Goal: Information Seeking & Learning: Learn about a topic

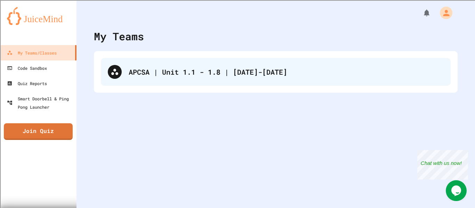
click at [175, 58] on div "APCSA | Unit 1.1 - 1.8 | [DATE]-[DATE]" at bounding box center [276, 72] width 350 height 28
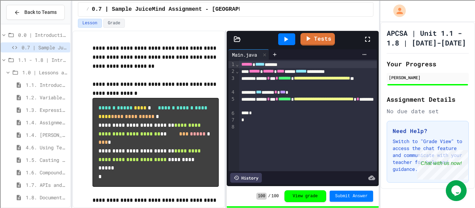
scroll to position [20, 0]
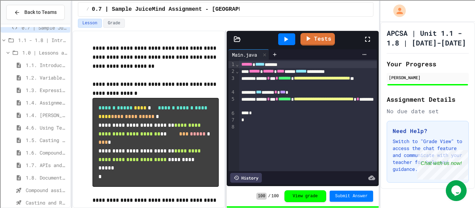
click at [26, 103] on span "1.4. Assignment and Input" at bounding box center [47, 102] width 42 height 7
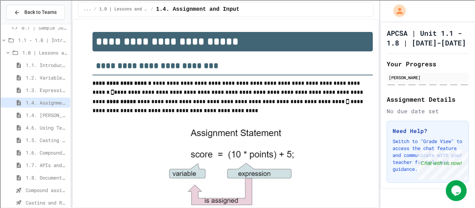
click at [38, 115] on span "1.4. [PERSON_NAME] and User Input" at bounding box center [47, 115] width 42 height 7
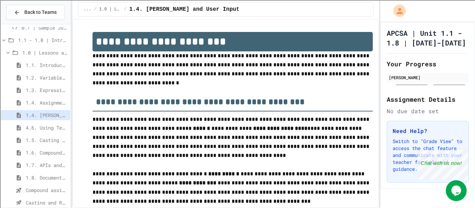
click at [42, 130] on span "4.6. Using Text Files" at bounding box center [47, 127] width 42 height 7
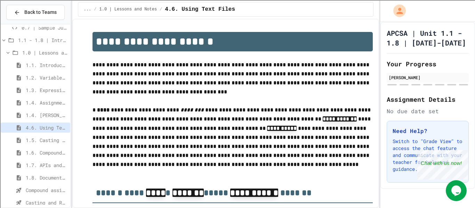
click at [45, 138] on span "1.5. Casting and Ranges of Values" at bounding box center [47, 140] width 42 height 7
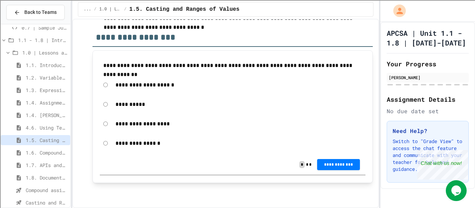
scroll to position [4275, 0]
click at [338, 173] on div "**********" at bounding box center [233, 164] width 266 height 19
click at [336, 167] on span "**********" at bounding box center [338, 165] width 32 height 6
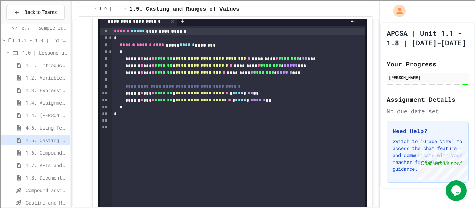
scroll to position [3749, 0]
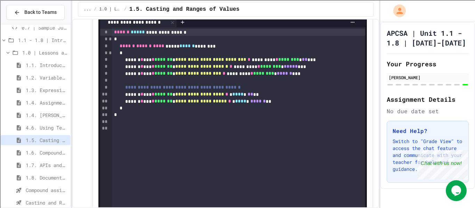
click at [41, 100] on span "1.4. Assignment and Input" at bounding box center [47, 102] width 42 height 7
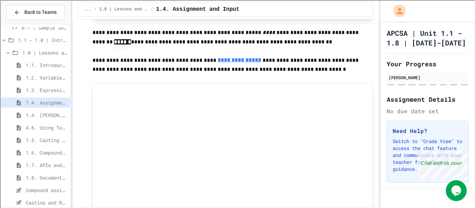
scroll to position [491, 0]
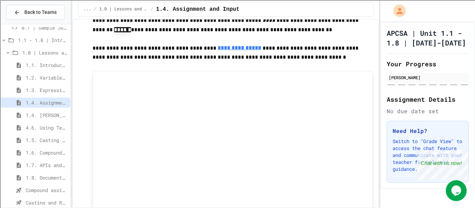
click at [59, 141] on span "1.5. Casting and Ranges of Values" at bounding box center [47, 140] width 42 height 7
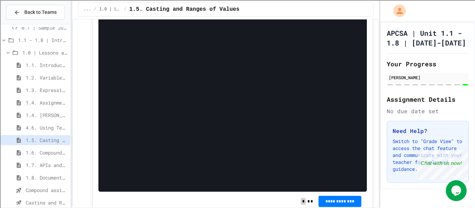
scroll to position [470, 0]
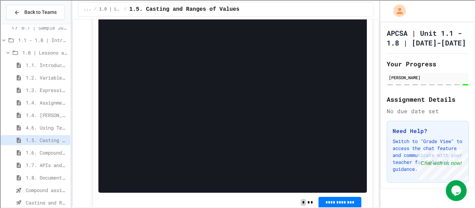
click at [44, 113] on span "1.4. [PERSON_NAME] and User Input" at bounding box center [47, 115] width 42 height 7
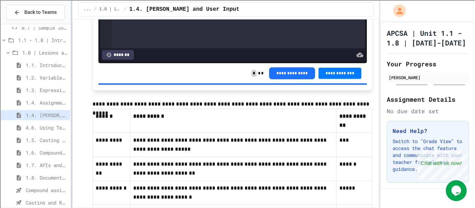
scroll to position [1158, 0]
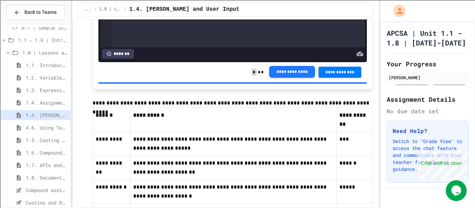
click at [296, 78] on button "**********" at bounding box center [292, 72] width 46 height 12
click at [46, 104] on span "1.4. Assignment and Input" at bounding box center [47, 102] width 42 height 7
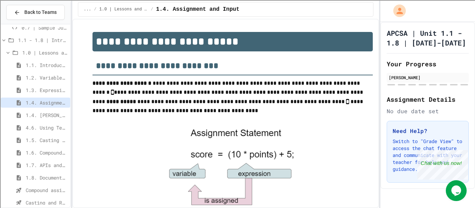
scroll to position [458, 0]
